Goal: Task Accomplishment & Management: Manage account settings

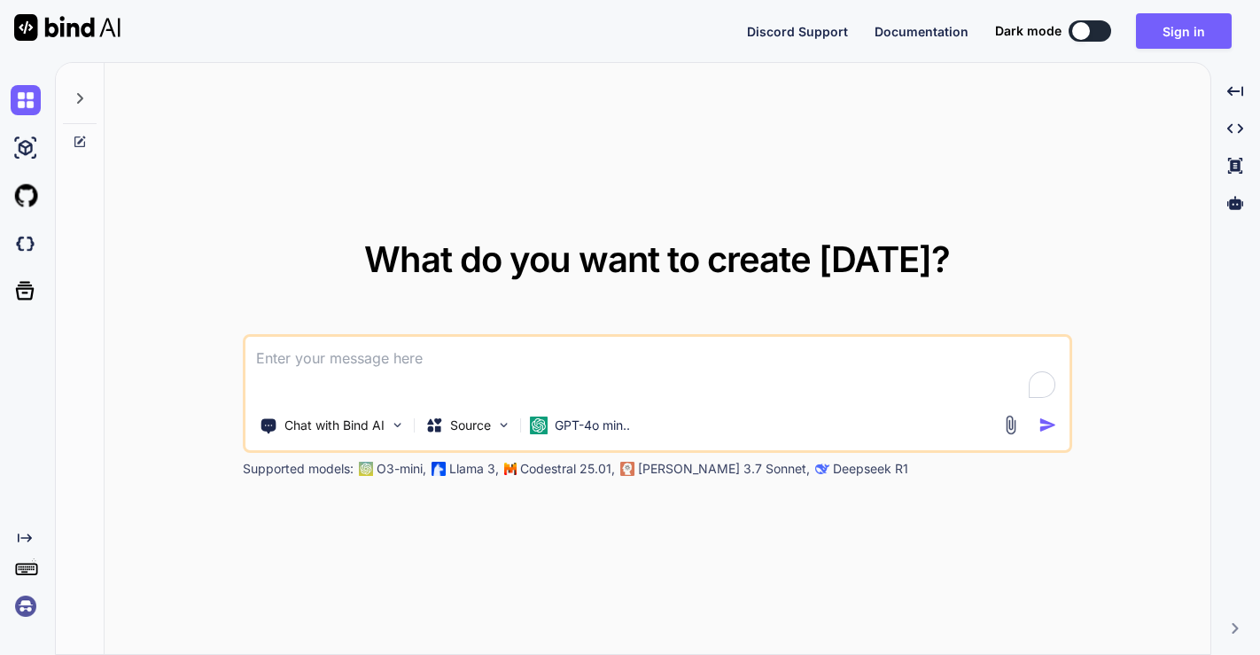
type textarea "x"
click at [15, 238] on img at bounding box center [26, 244] width 30 height 30
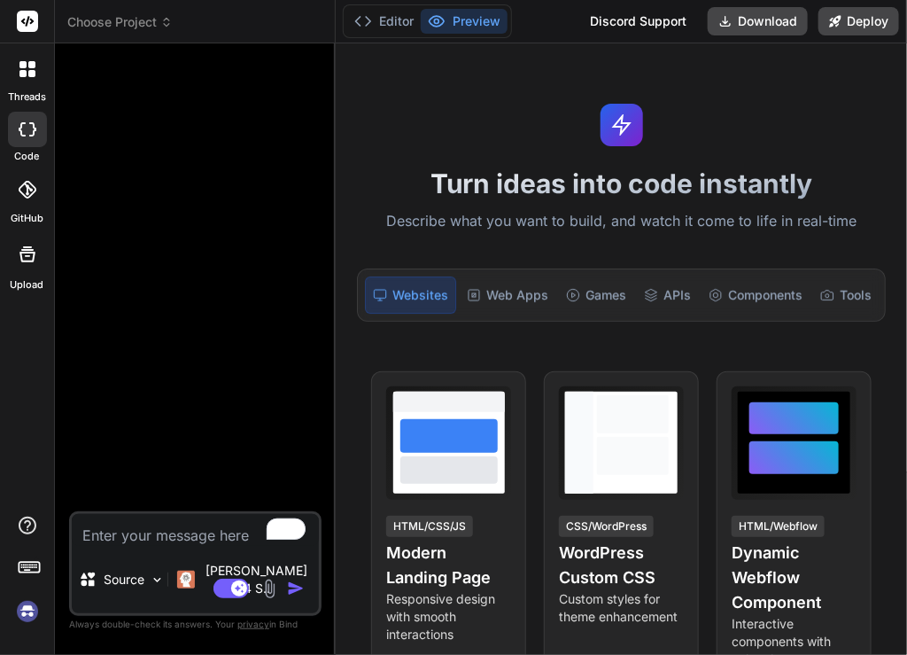
type textarea "x"
click at [31, 606] on img at bounding box center [27, 611] width 30 height 30
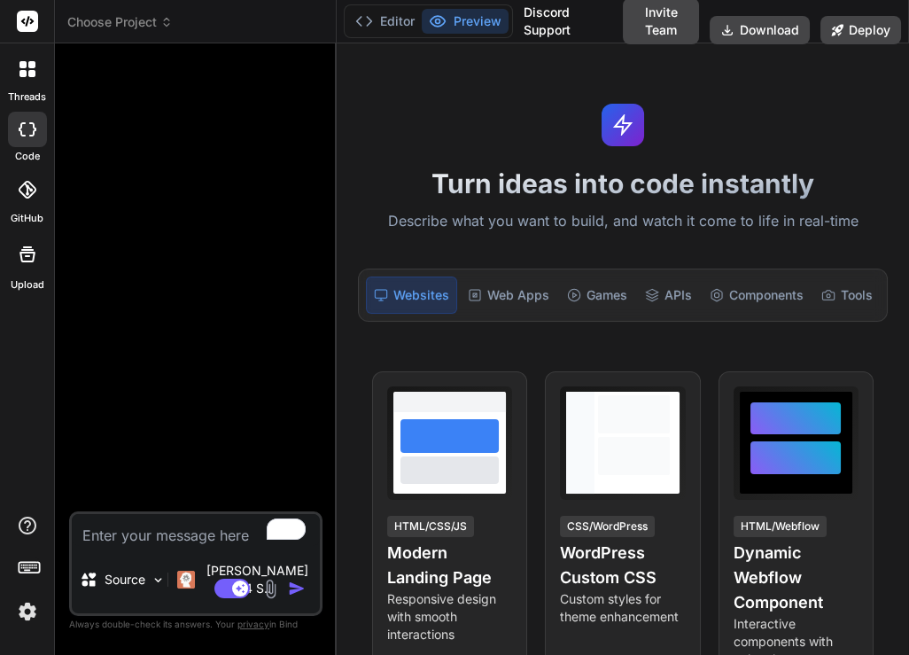
type textarea "x"
click at [114, 24] on span "Choose Project" at bounding box center [119, 22] width 105 height 18
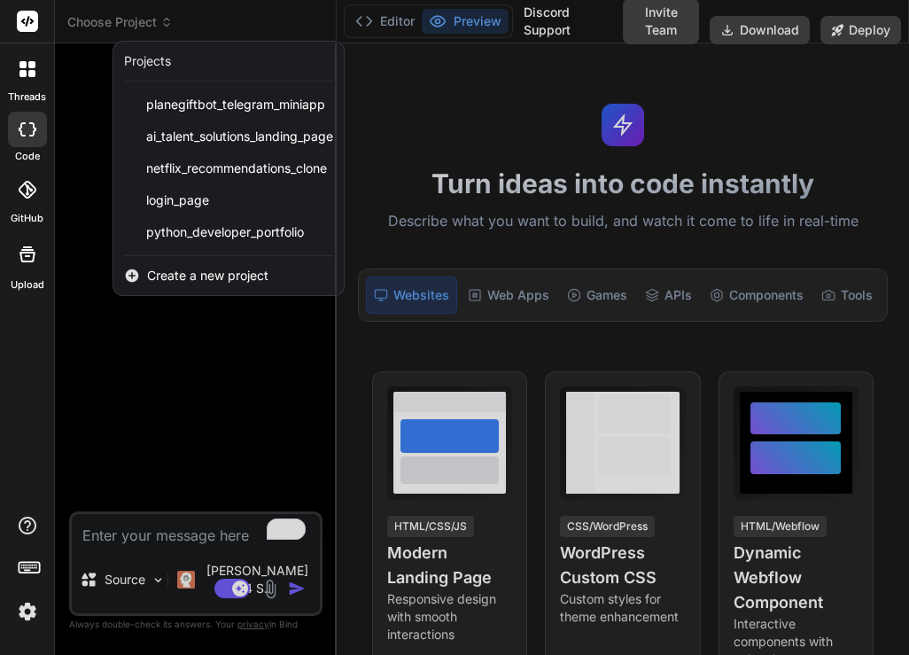
click at [186, 275] on span "Create a new project" at bounding box center [207, 276] width 121 height 18
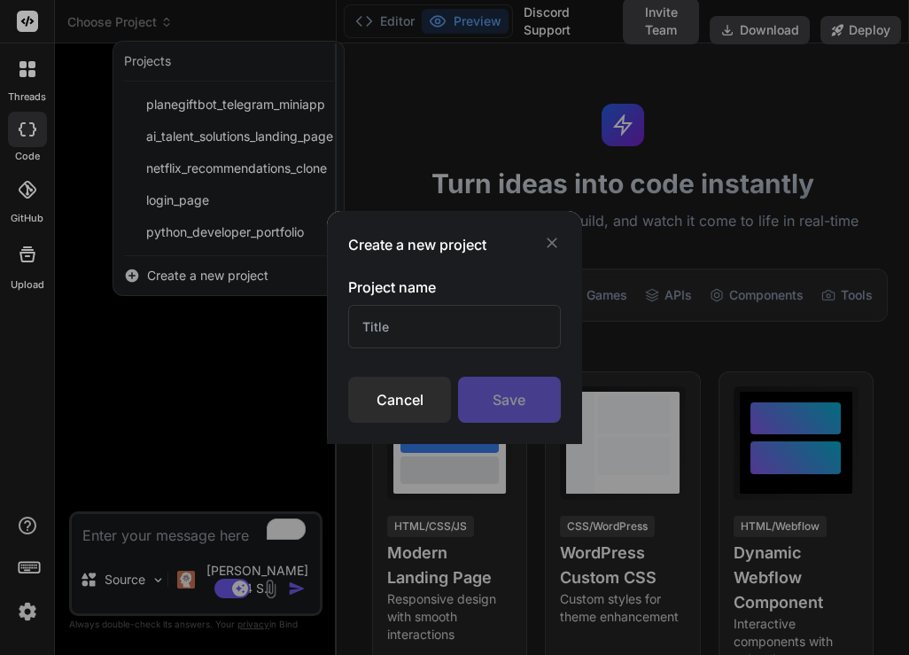
click at [440, 332] on input "text" at bounding box center [454, 326] width 212 height 43
type input "hi"
click at [509, 400] on div "Save" at bounding box center [509, 400] width 103 height 46
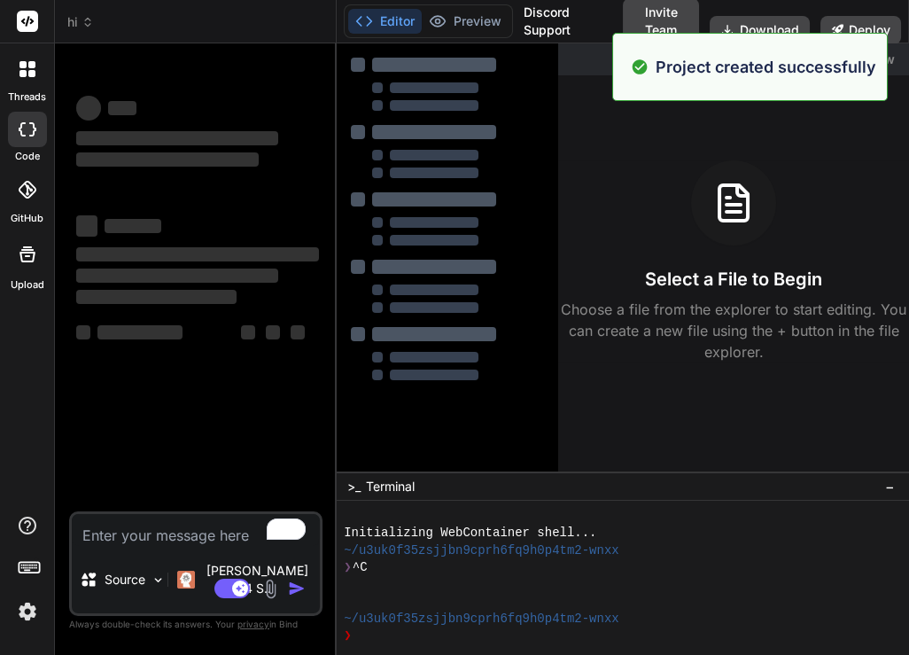
type textarea "x"
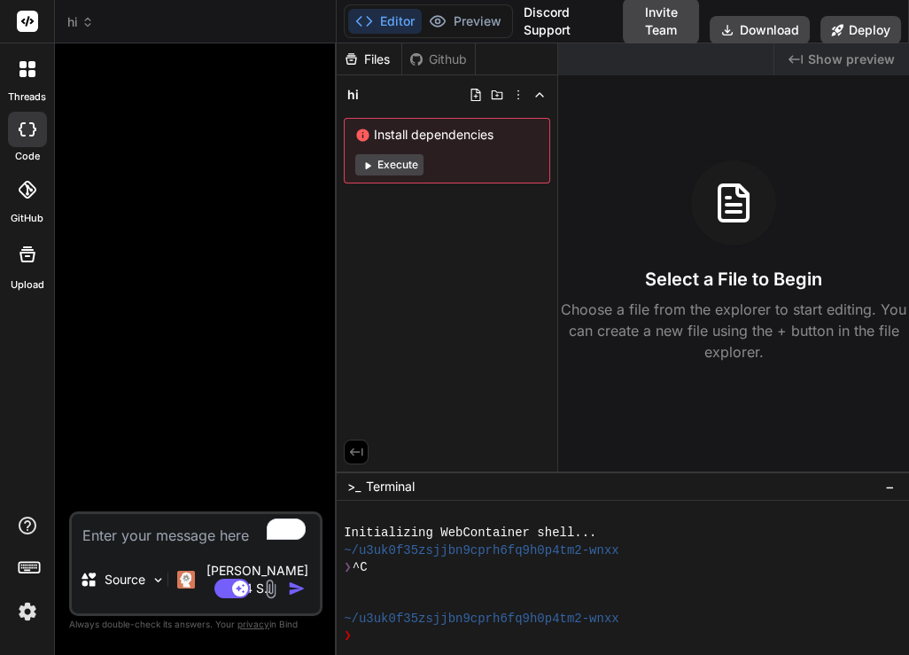
click at [82, 21] on icon at bounding box center [88, 22] width 12 height 12
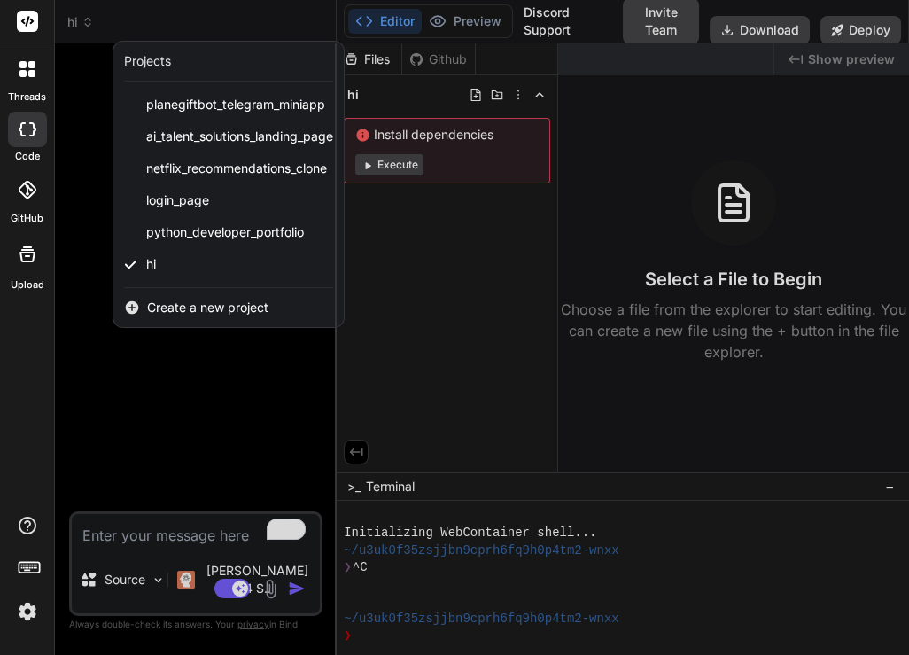
click at [515, 95] on div at bounding box center [454, 327] width 909 height 655
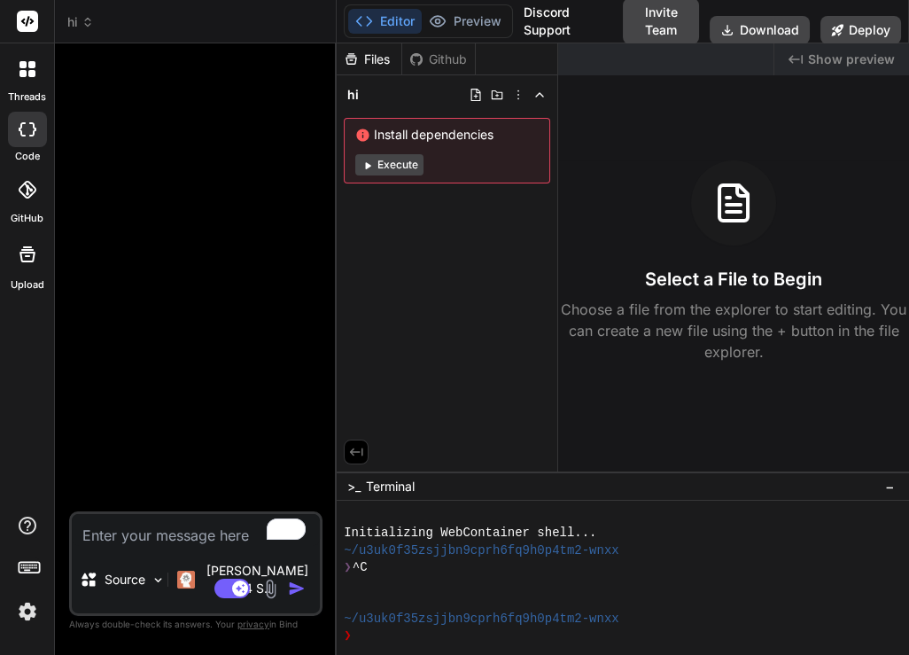
click at [515, 95] on icon at bounding box center [518, 95] width 14 height 14
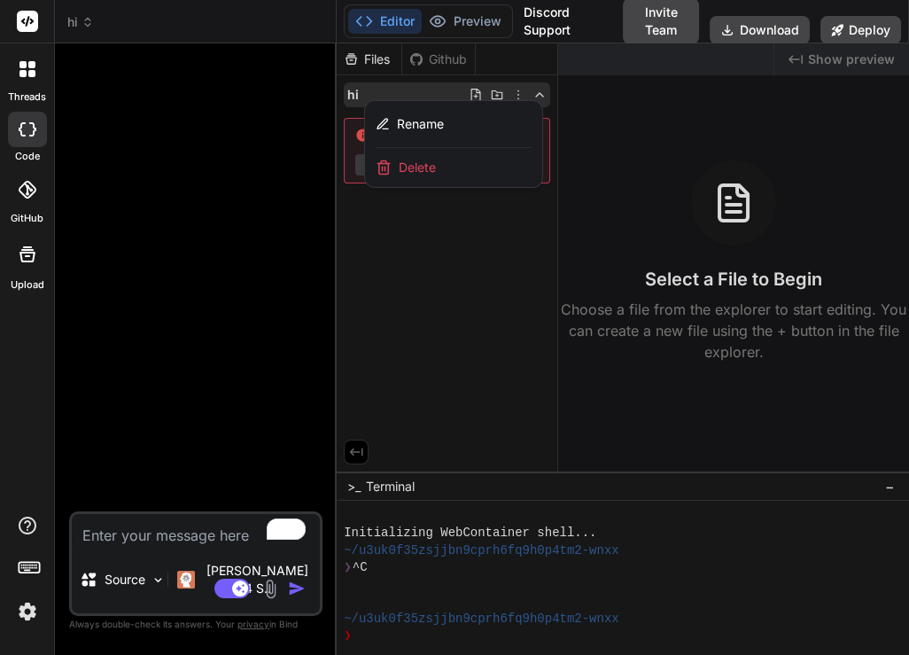
click at [430, 165] on span "Delete" at bounding box center [417, 168] width 37 height 18
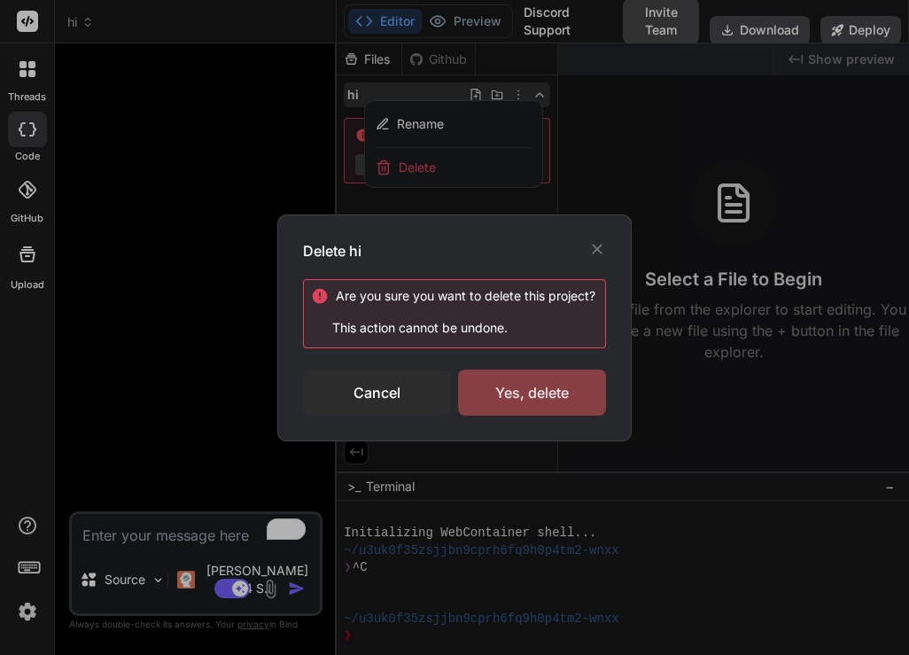
click at [535, 392] on div "Yes, delete" at bounding box center [532, 392] width 148 height 46
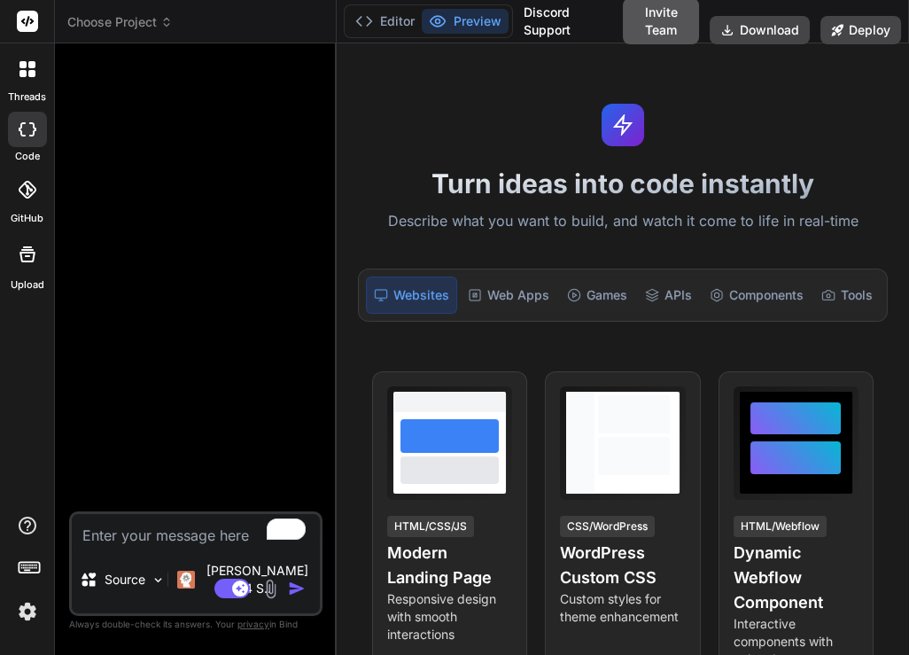
click at [641, 27] on button "Invite Team" at bounding box center [661, 21] width 76 height 46
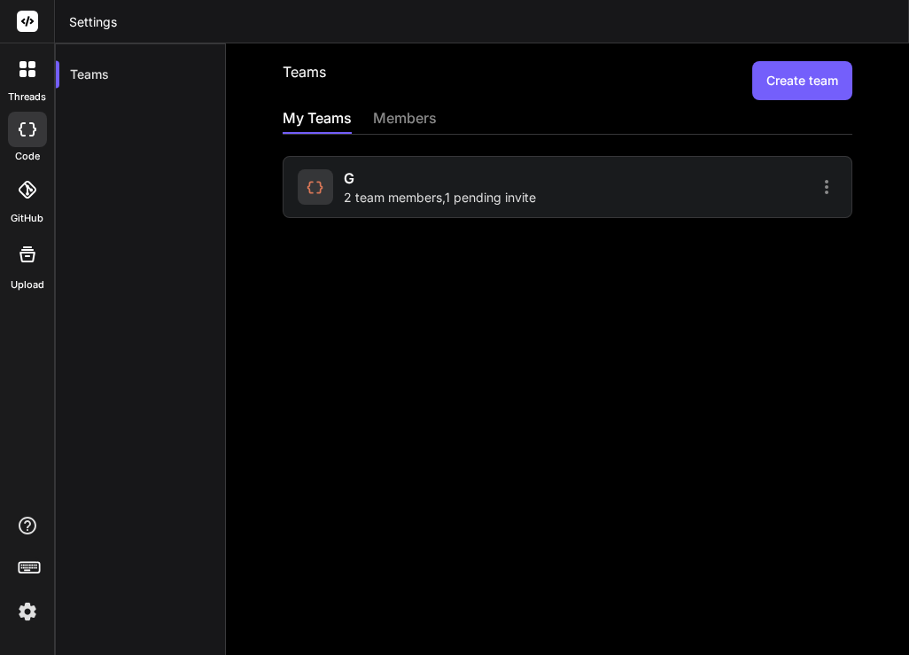
click at [388, 197] on span "2 team members , 1 pending invite" at bounding box center [440, 198] width 192 height 18
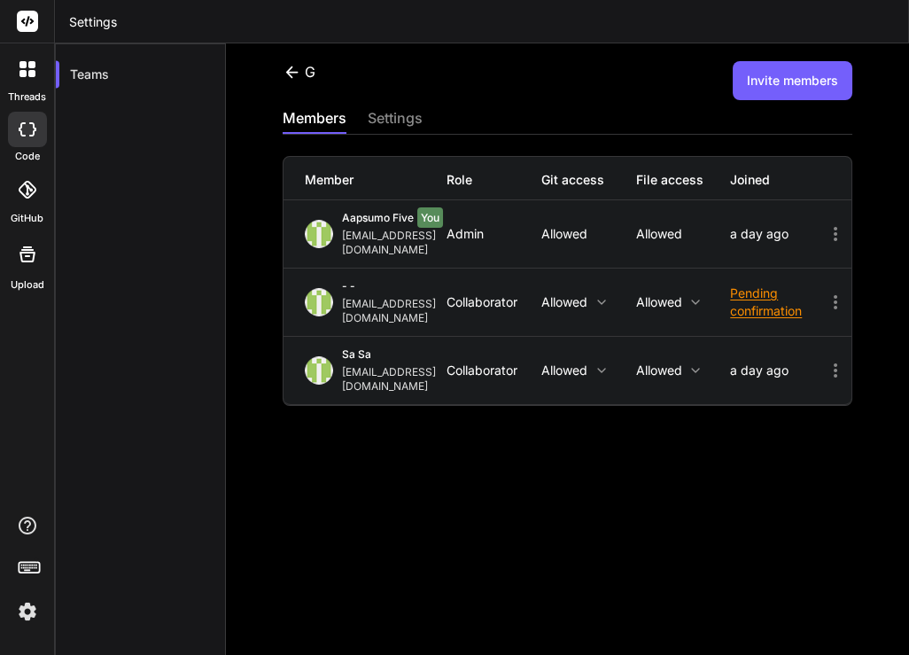
click at [381, 123] on div "settings" at bounding box center [395, 119] width 55 height 25
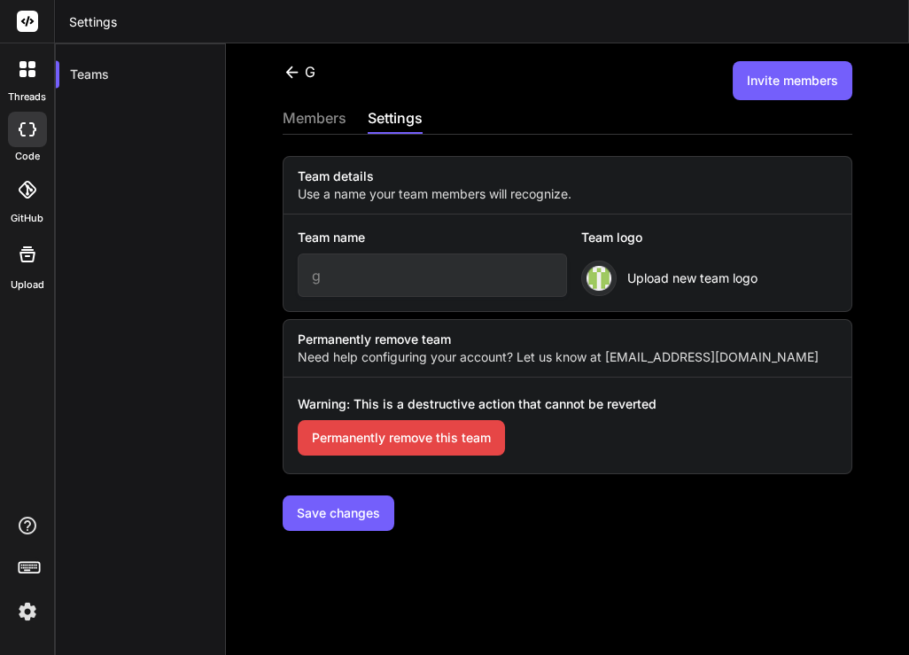
click at [367, 437] on button "Permanently remove this team" at bounding box center [401, 437] width 207 height 35
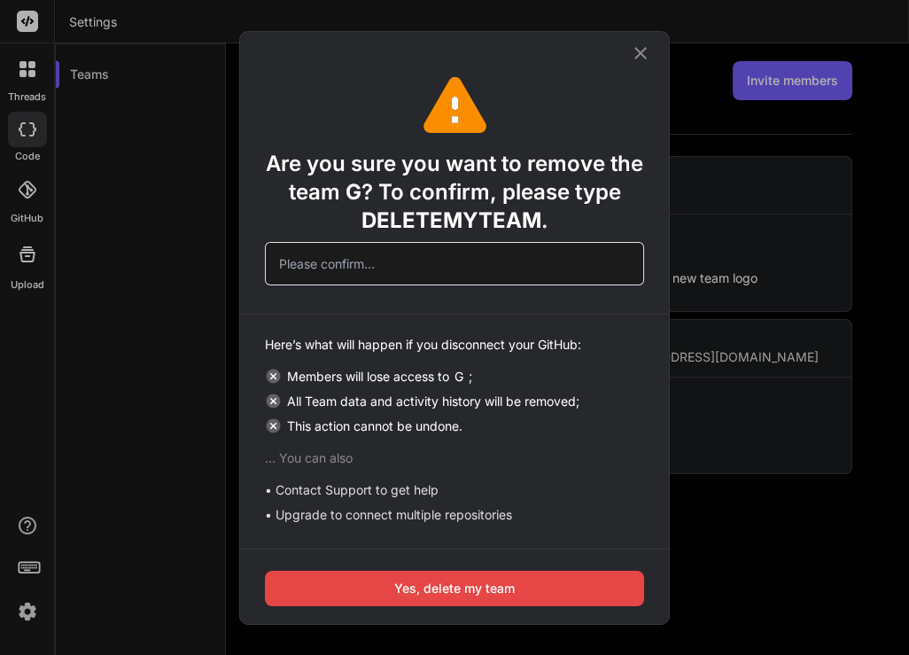
click at [461, 217] on span "DELETEMYTEAM" at bounding box center [451, 220] width 180 height 26
copy span "DELETEMYTEAM"
paste input "DELETEMYTEAM"
click at [409, 269] on input "DELETEMYTEAM" at bounding box center [454, 263] width 379 height 43
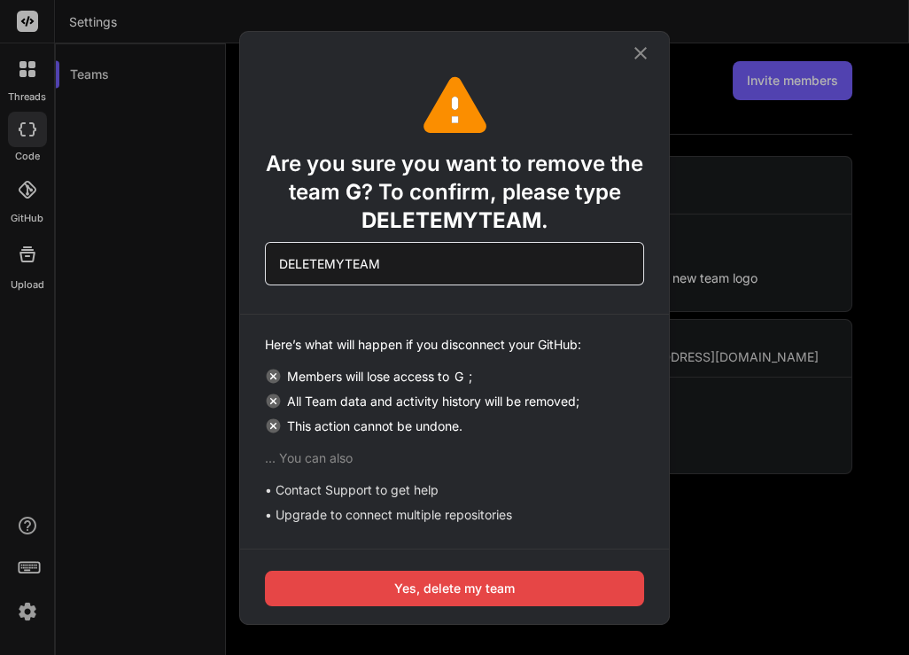
type input "DELETEMYTEAM"
click at [450, 598] on button "Yes, delete my team" at bounding box center [454, 588] width 379 height 35
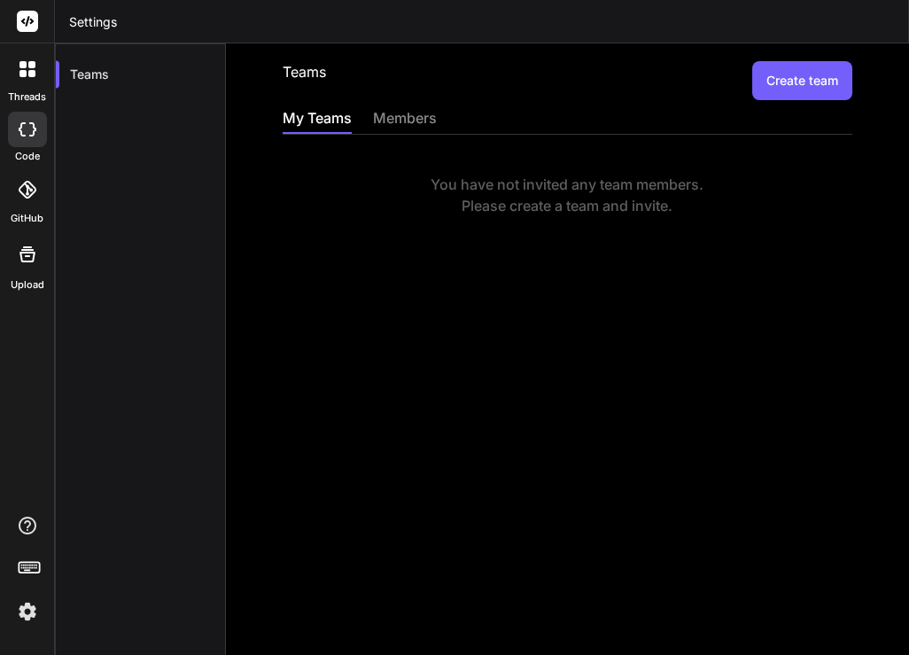
click at [30, 80] on div at bounding box center [27, 68] width 37 height 37
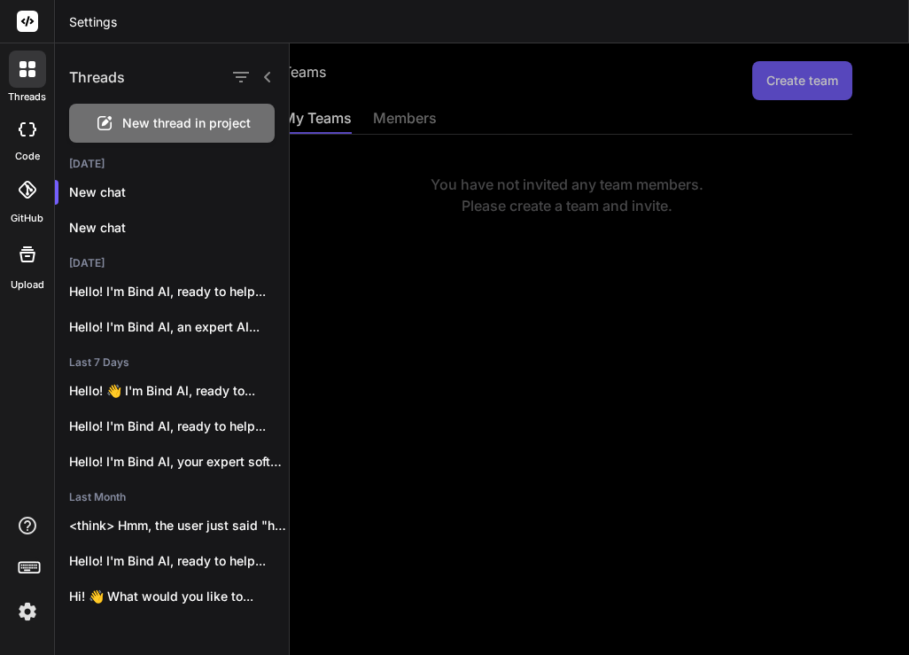
click at [37, 606] on img at bounding box center [27, 611] width 30 height 30
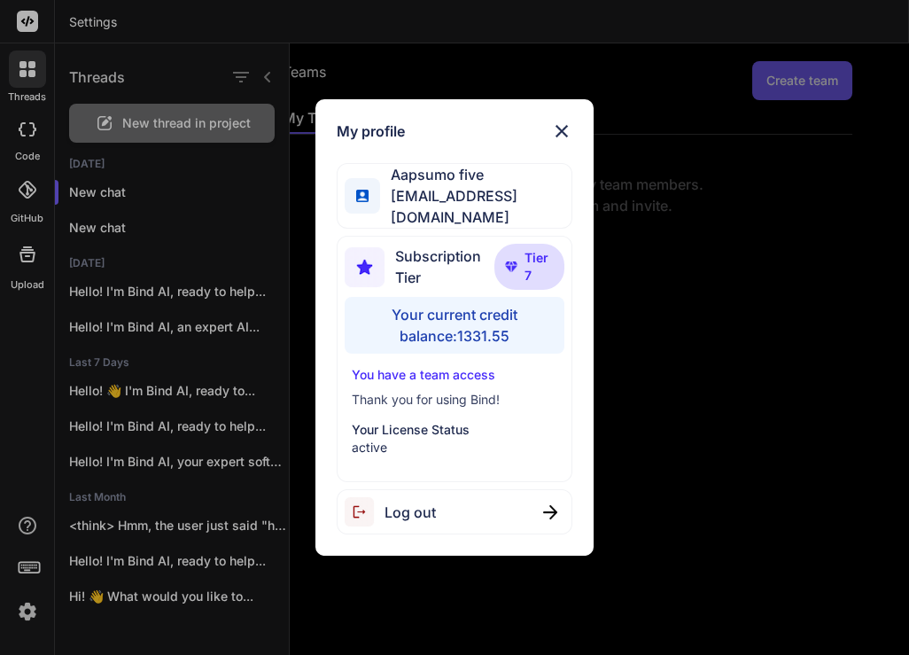
click at [648, 429] on div "My profile Aapsumo five appsumo_5@yopmail.com Subscription Tier Tier 7 Your cur…" at bounding box center [454, 327] width 909 height 655
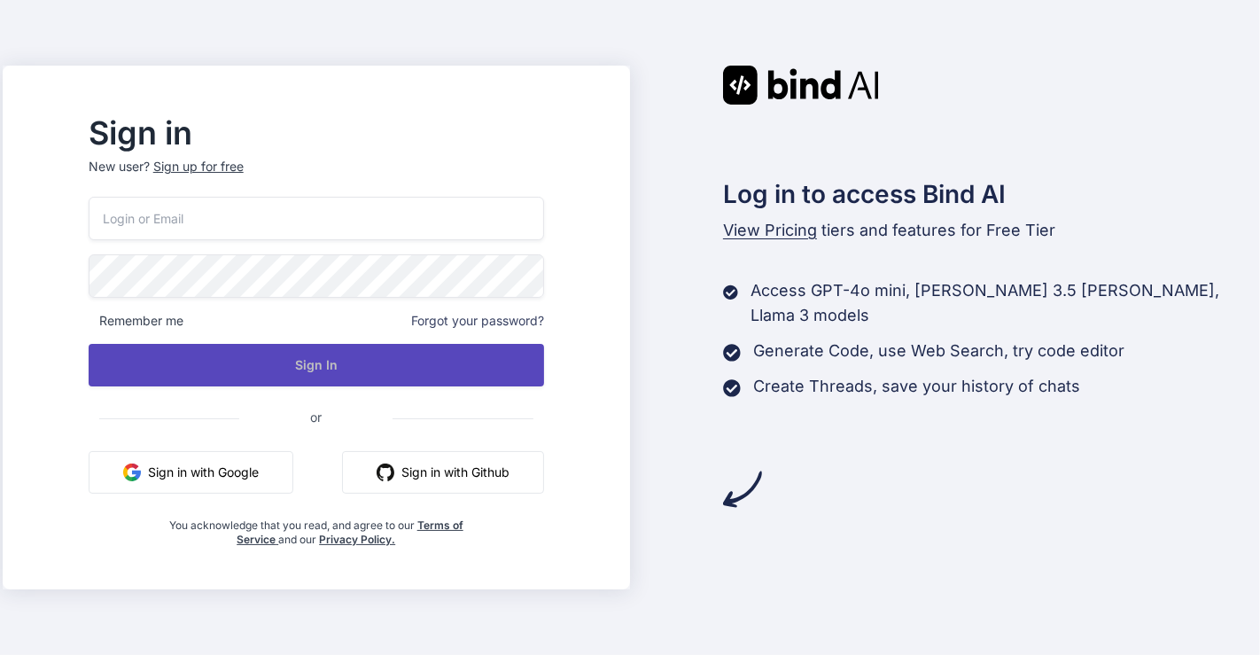
type input "appsumo_5@yopmail.com"
click at [338, 370] on button "Sign In" at bounding box center [316, 365] width 455 height 43
